Goal: Information Seeking & Learning: Learn about a topic

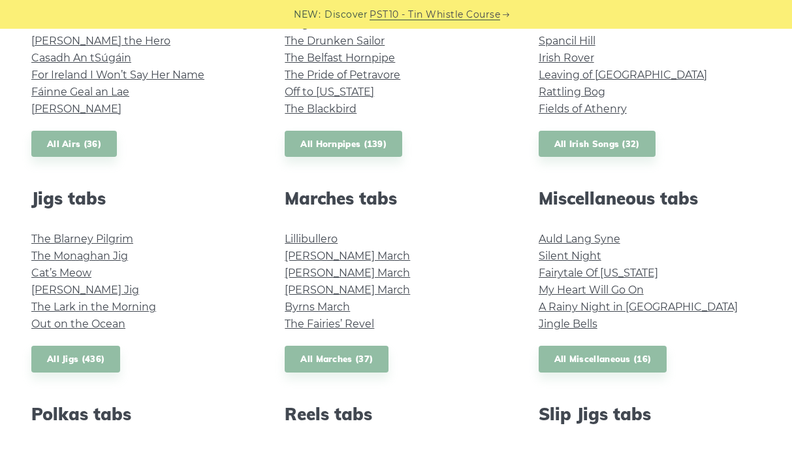
scroll to position [593, 0]
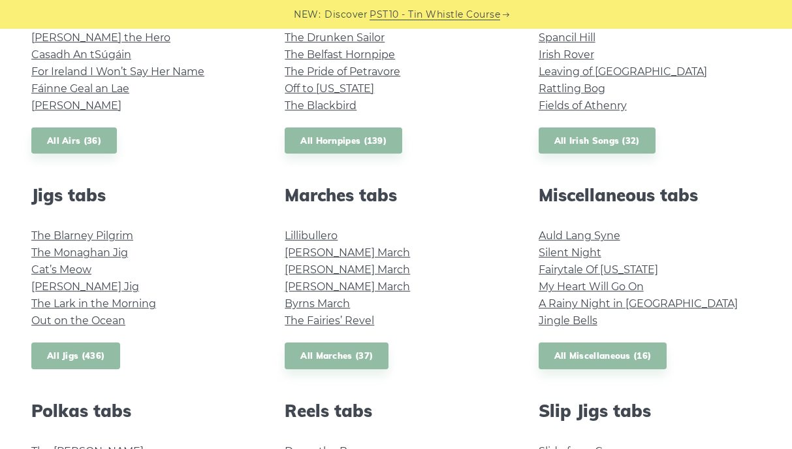
click at [78, 352] on link "All Jigs (436)" at bounding box center [75, 355] width 89 height 27
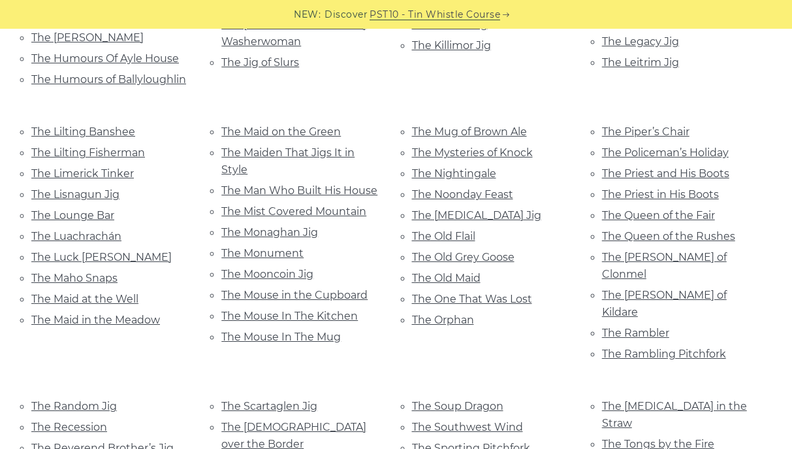
scroll to position [2492, 0]
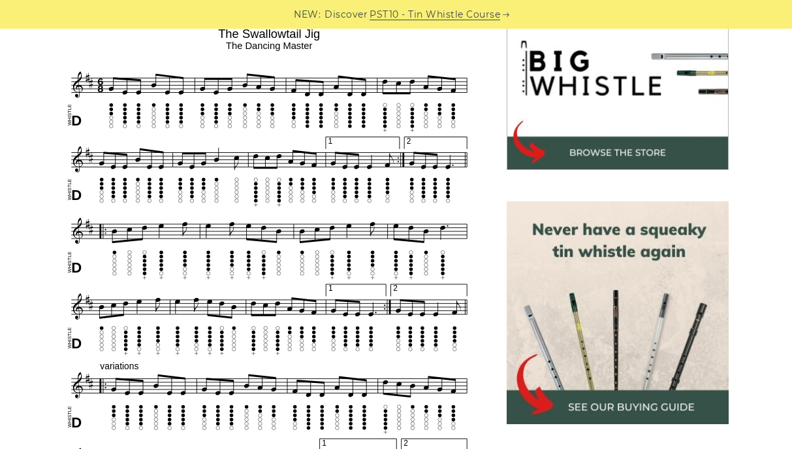
scroll to position [428, 0]
